Goal: Task Accomplishment & Management: Manage account settings

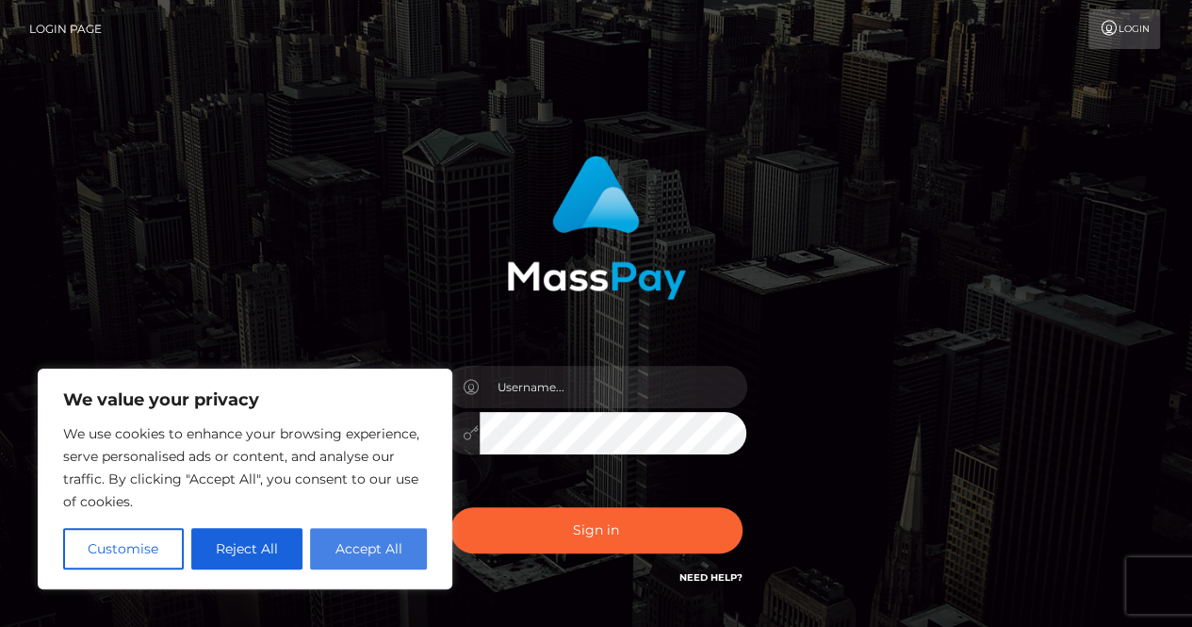
click at [383, 562] on button "Accept All" at bounding box center [368, 548] width 117 height 41
checkbox input "true"
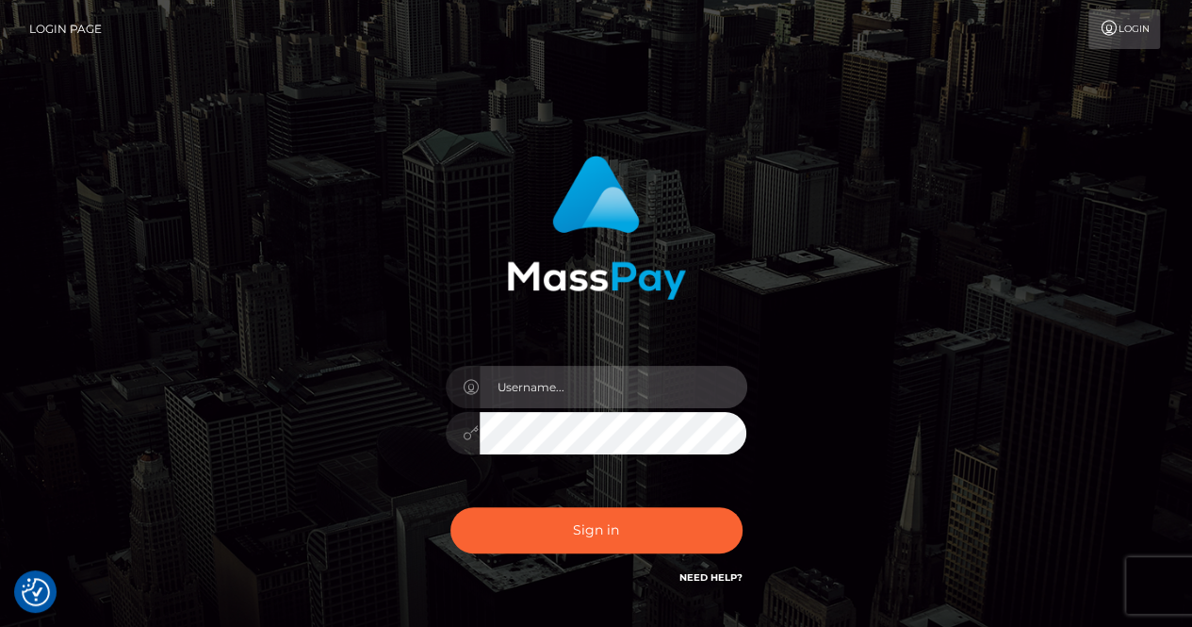
click at [528, 384] on input "text" at bounding box center [614, 387] width 268 height 42
type input "way"
drag, startPoint x: 528, startPoint y: 384, endPoint x: 288, endPoint y: 414, distance: 242.3
click at [288, 414] on div "way Sign in" at bounding box center [596, 381] width 1075 height 480
type input "trinitymoths@gmail.com"
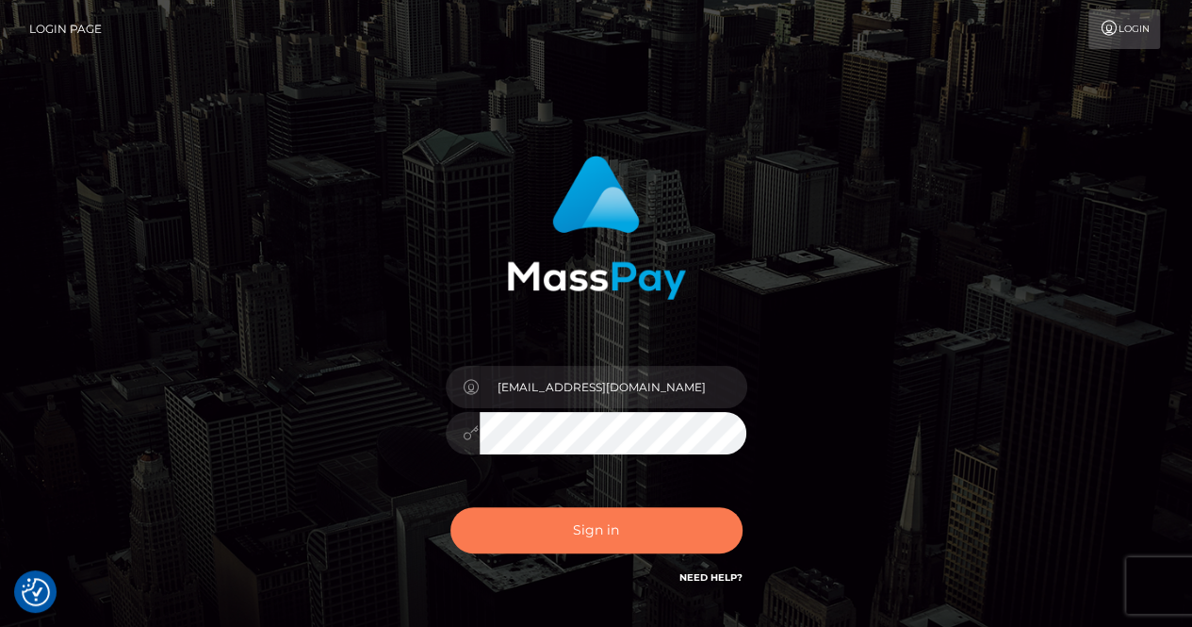
click at [578, 524] on button "Sign in" at bounding box center [597, 530] width 292 height 46
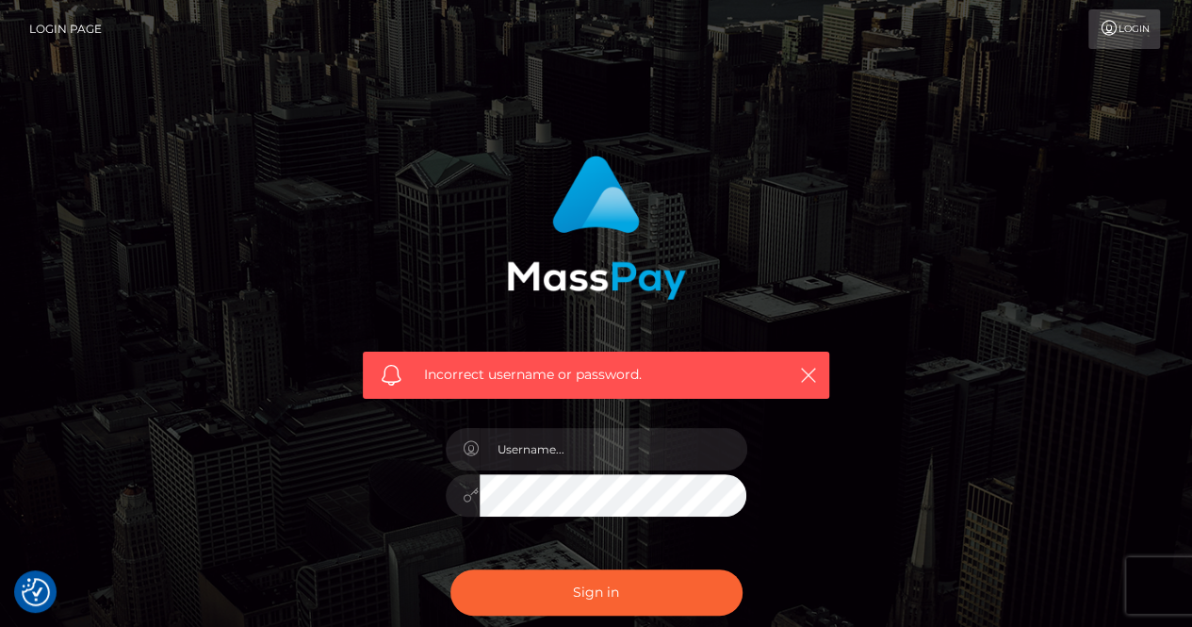
click at [296, 518] on div "Incorrect username or password." at bounding box center [596, 412] width 1075 height 542
click at [1143, 24] on link "Login" at bounding box center [1125, 29] width 72 height 40
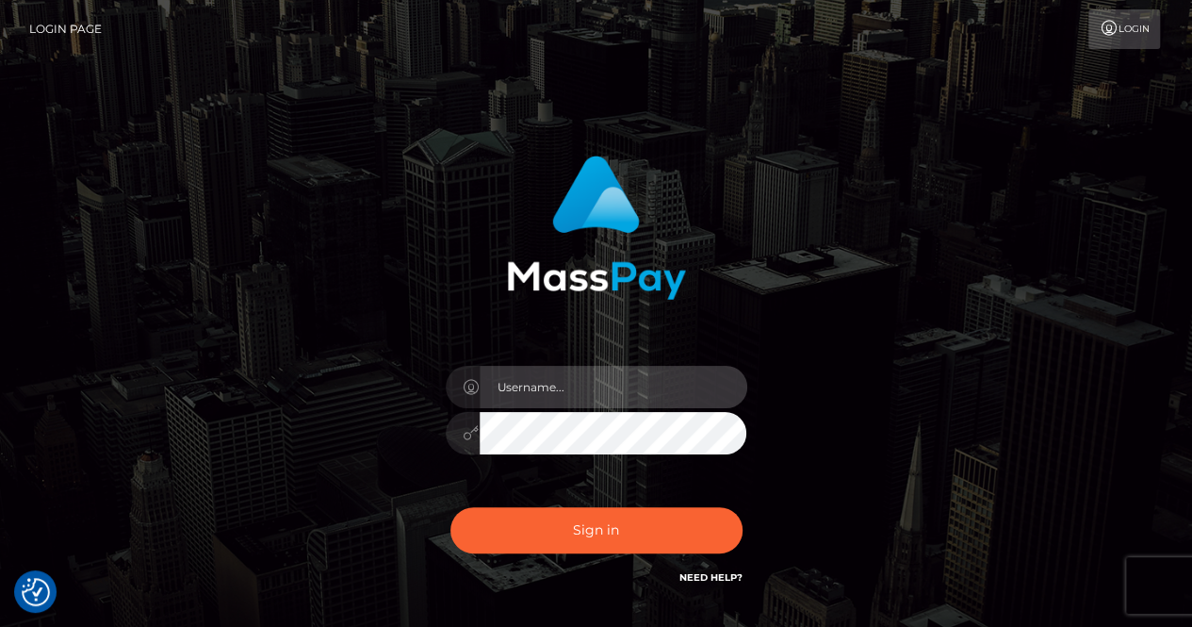
click at [565, 402] on input "text" at bounding box center [614, 387] width 268 height 42
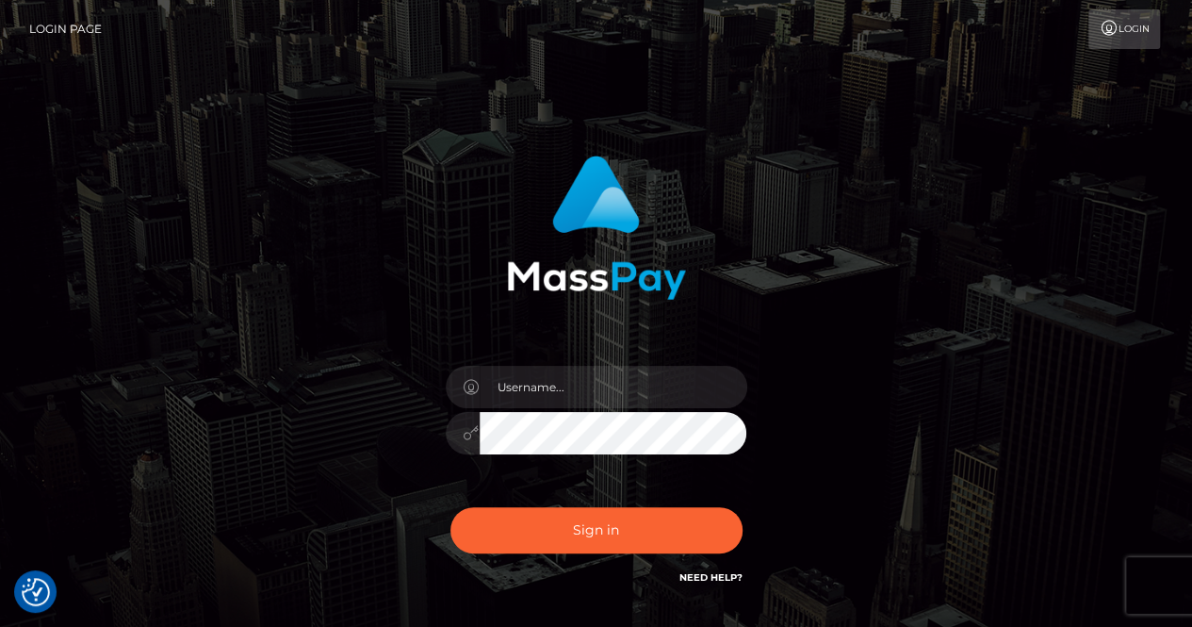
scroll to position [2, 0]
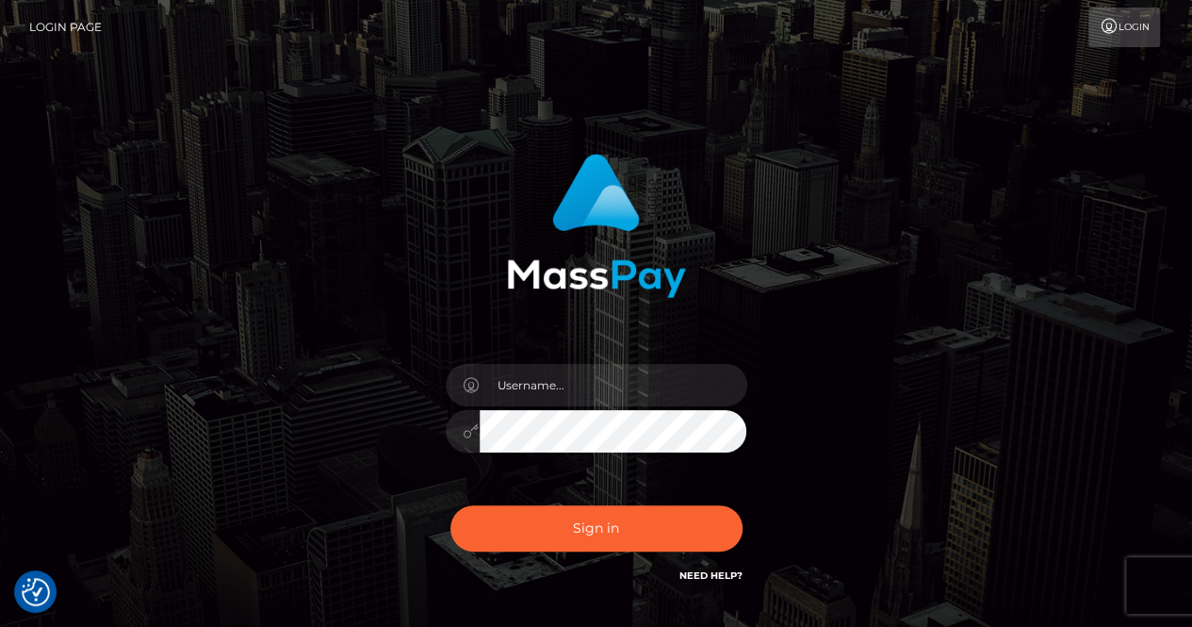
click at [548, 355] on div at bounding box center [597, 422] width 330 height 144
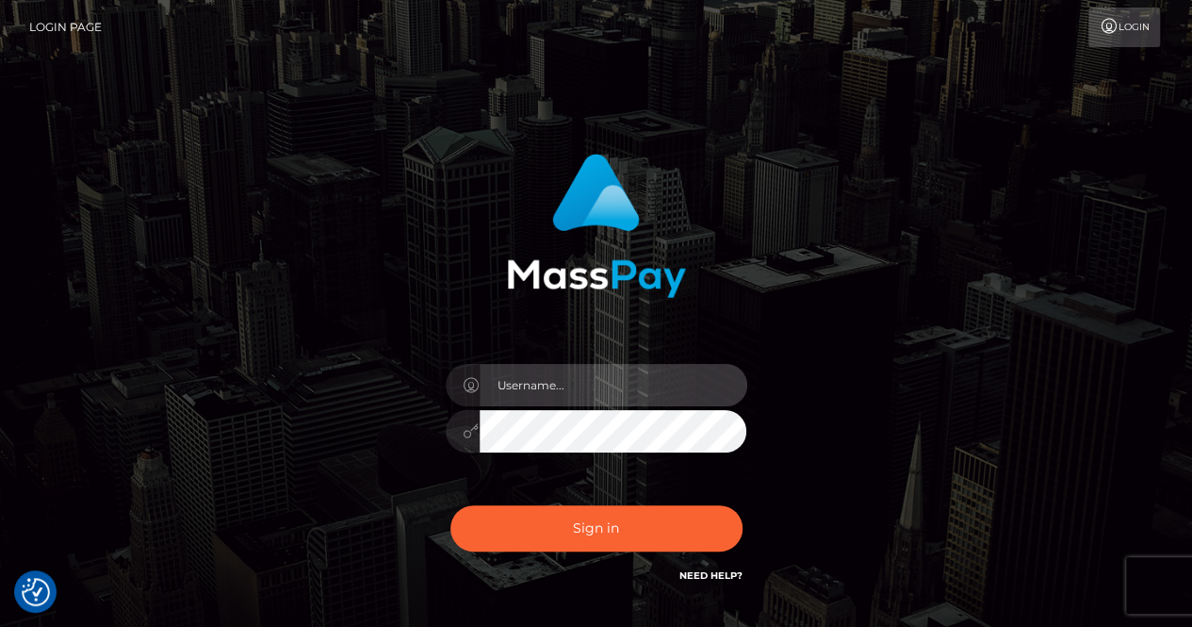
click at [547, 380] on input "text" at bounding box center [614, 385] width 268 height 42
type input "[EMAIL_ADDRESS][DOMAIN_NAME]"
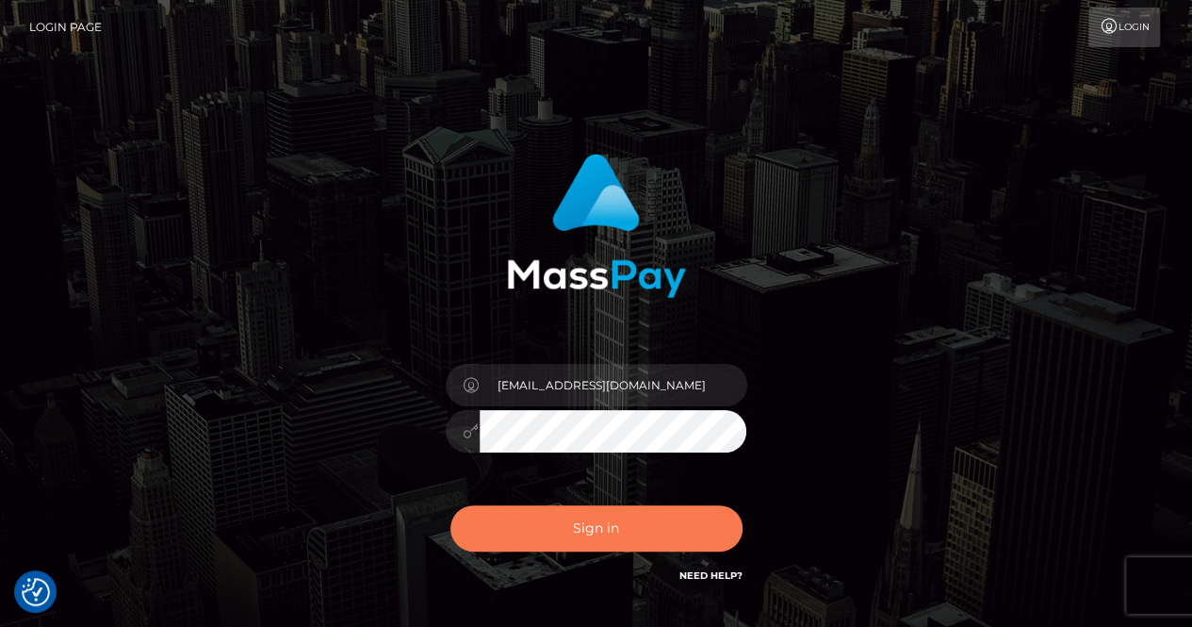
click at [572, 518] on button "Sign in" at bounding box center [597, 528] width 292 height 46
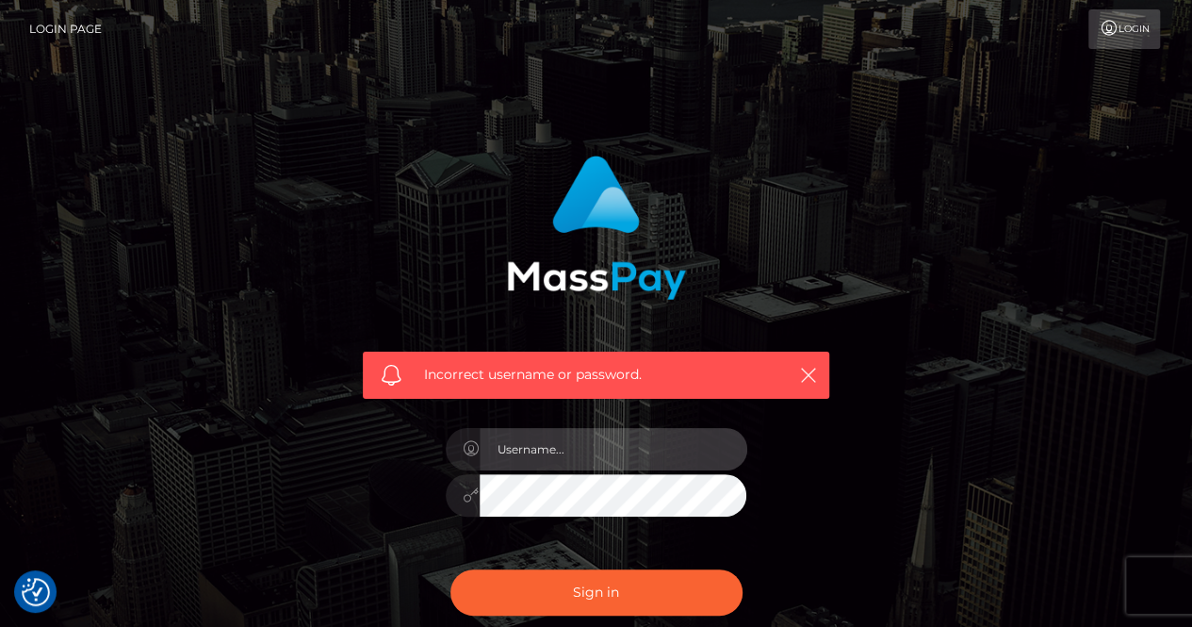
click at [542, 461] on input "text" at bounding box center [614, 449] width 268 height 42
type input "[EMAIL_ADDRESS][DOMAIN_NAME]"
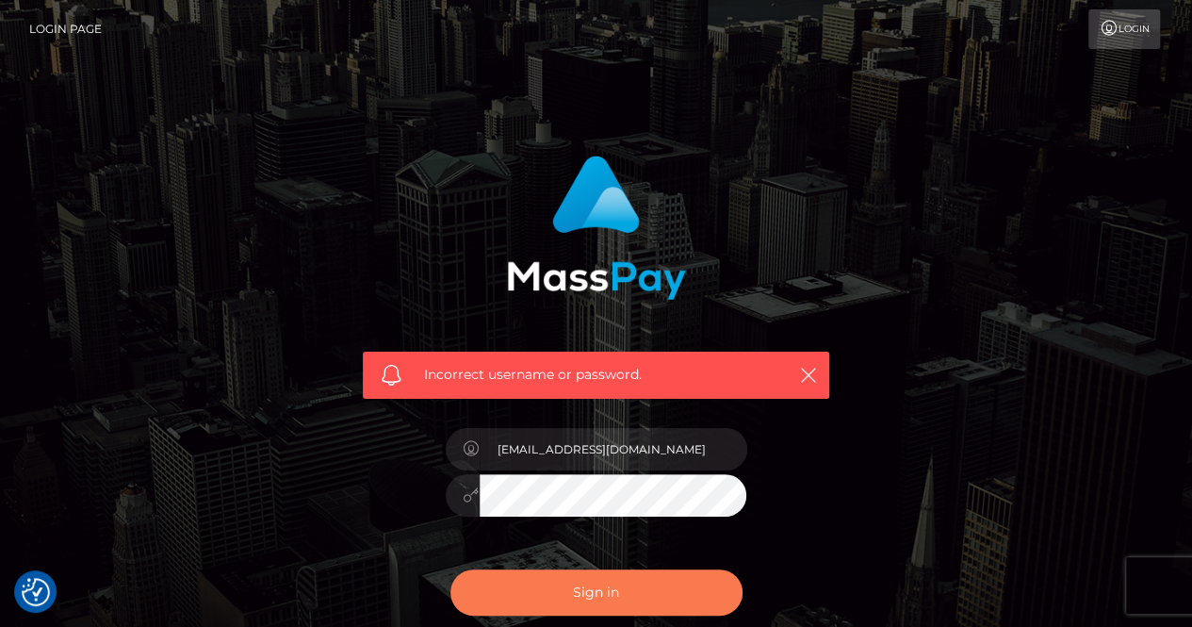
click at [556, 587] on button "Sign in" at bounding box center [597, 592] width 292 height 46
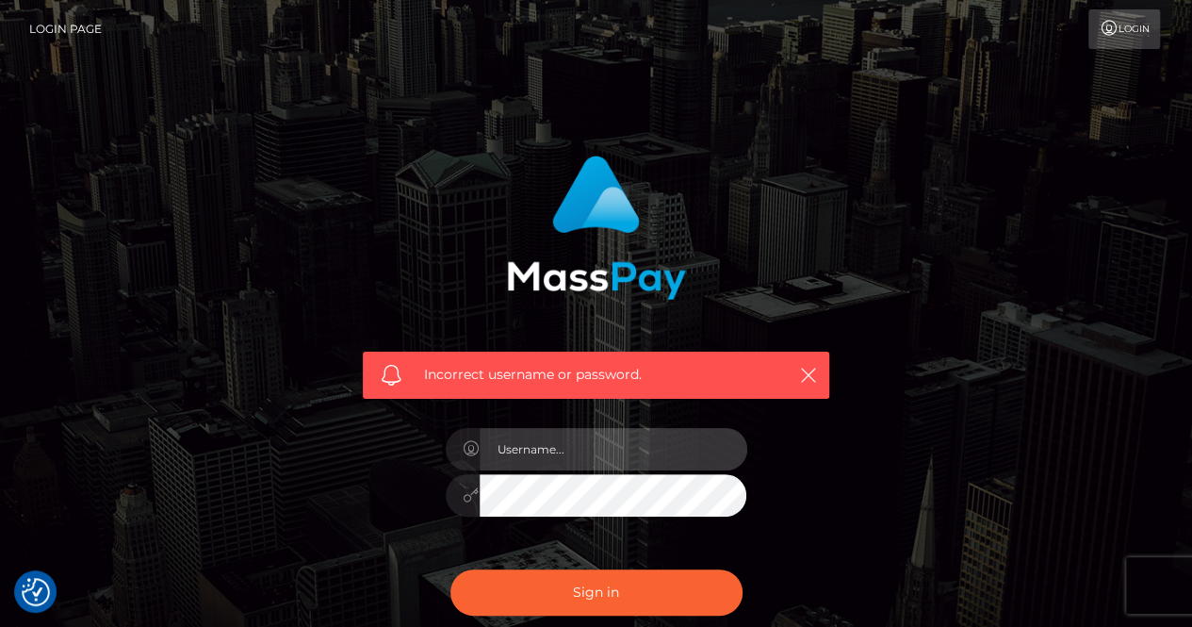
click at [525, 450] on input "text" at bounding box center [614, 449] width 268 height 42
click at [489, 449] on input "text" at bounding box center [614, 449] width 268 height 42
type input "trinitymoths@gmail.com"
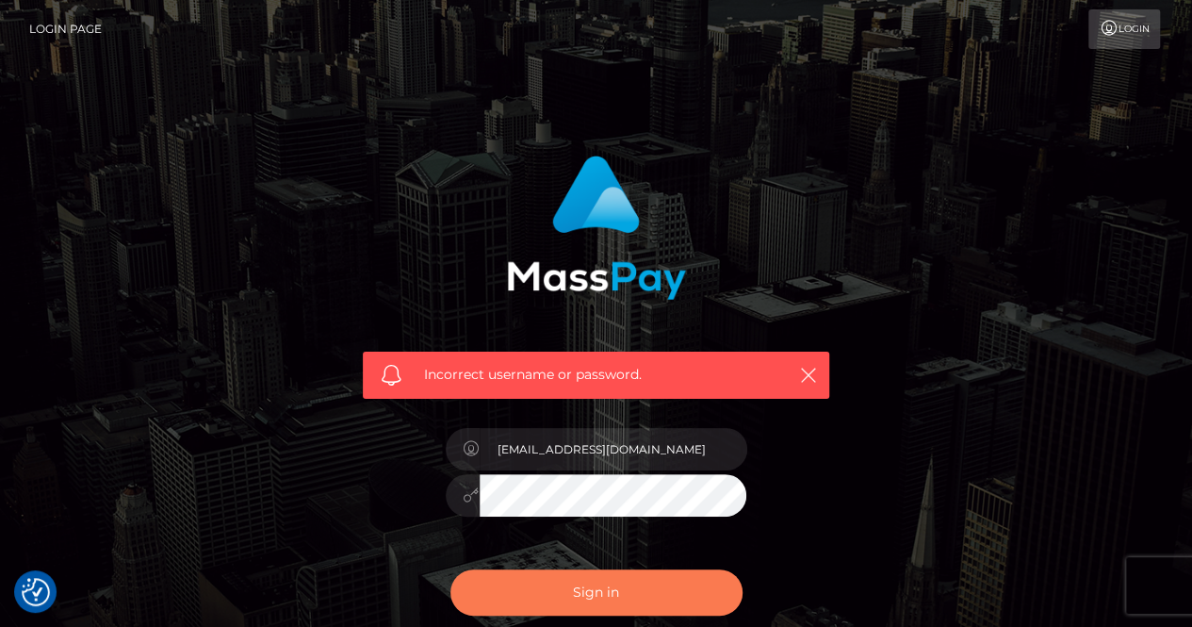
click at [608, 583] on button "Sign in" at bounding box center [597, 592] width 292 height 46
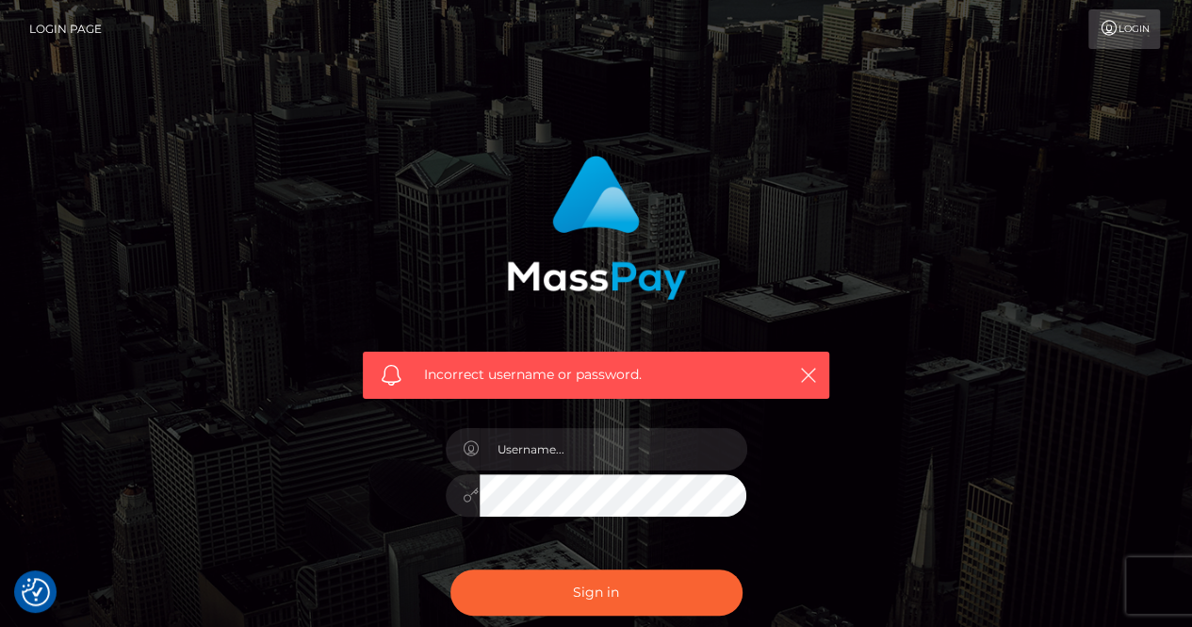
scroll to position [197, 0]
